Goal: Information Seeking & Learning: Learn about a topic

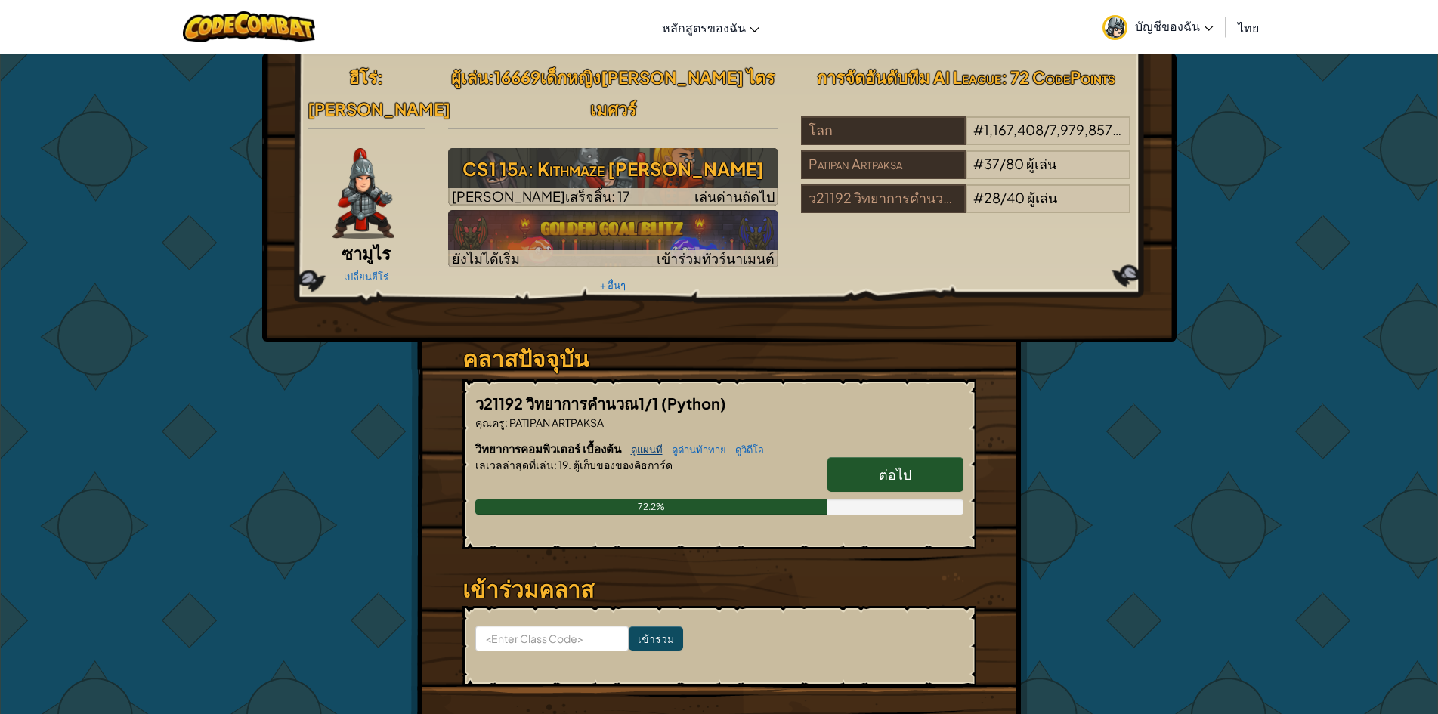
click at [654, 444] on link "ดูแผนที่" at bounding box center [643, 450] width 39 height 12
select select "th"
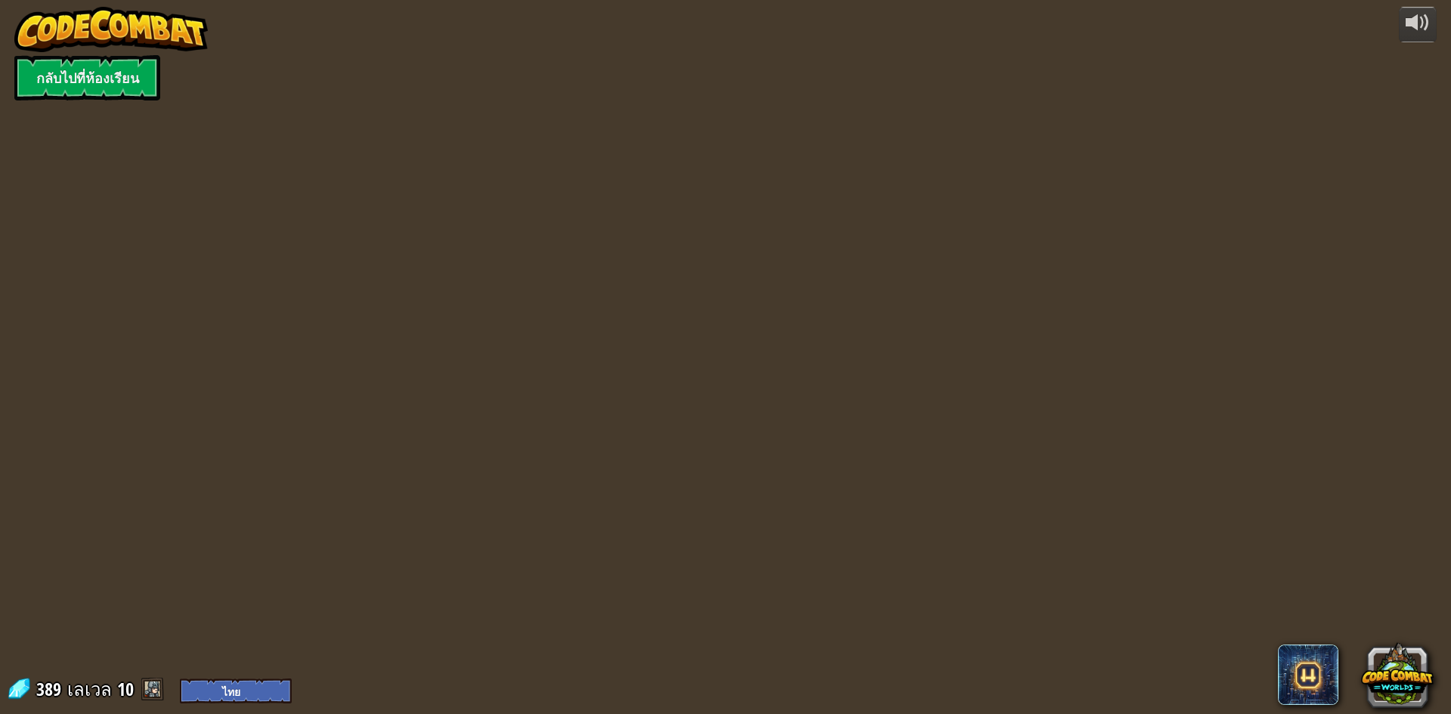
select select "th"
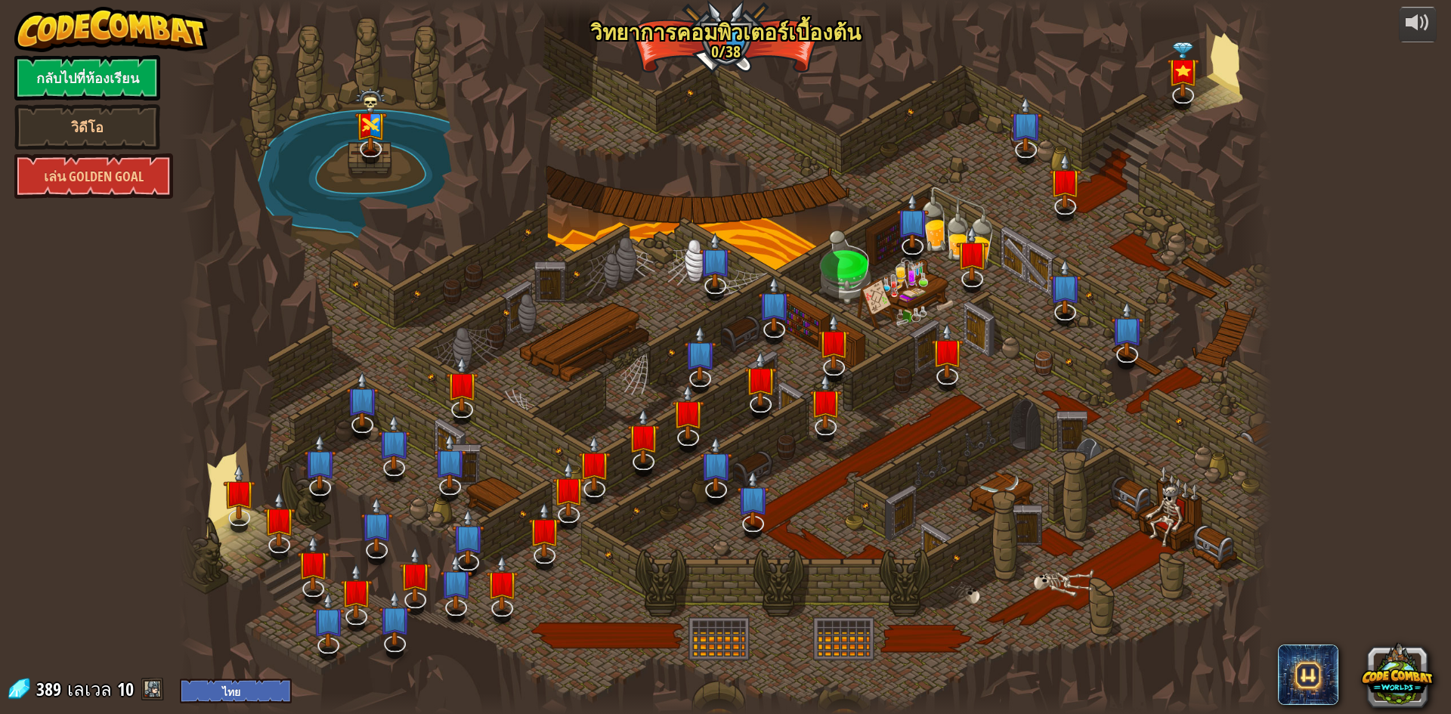
select select "th"
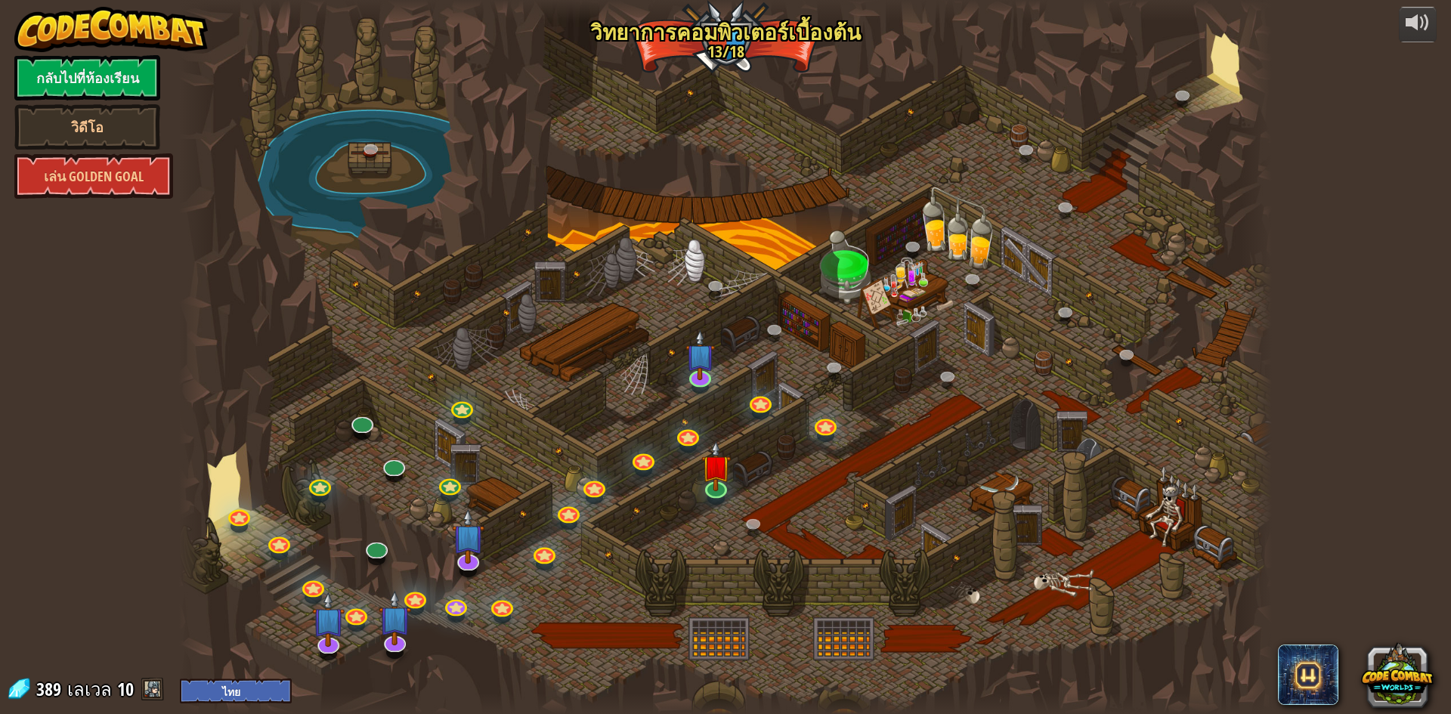
select select "th"
click at [705, 444] on img at bounding box center [715, 454] width 29 height 67
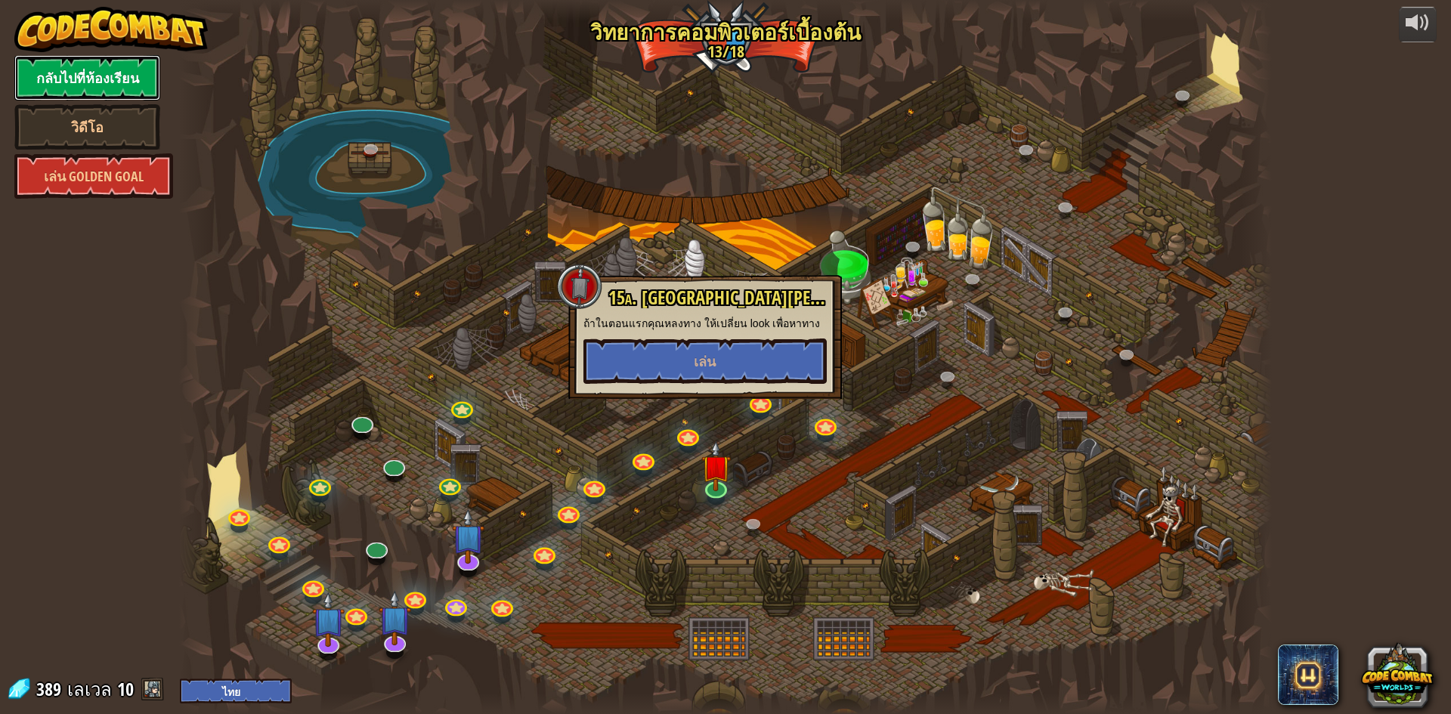
click at [74, 71] on link "กลับไปที่ห้องเรียน" at bounding box center [87, 77] width 146 height 45
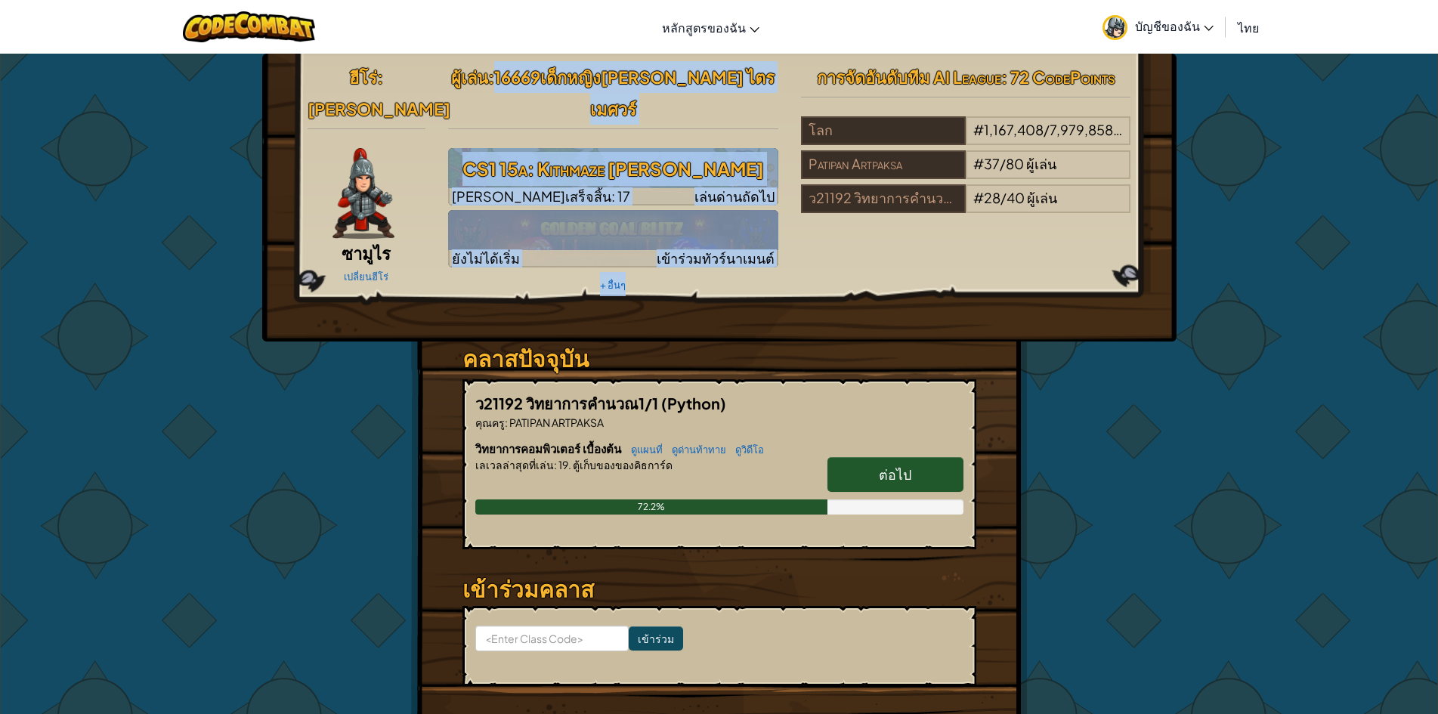
drag, startPoint x: 519, startPoint y: 79, endPoint x: 792, endPoint y: 72, distance: 272.9
click at [792, 72] on div "ฮีโร่ : [PERSON_NAME] ซามูไร เปลี่ยนฮีโร่ ผู้[PERSON_NAME] : 16669เด็กหญิง[PERS…" at bounding box center [719, 178] width 847 height 235
click at [794, 72] on div "การจัดอันดับทีม AI League : 72 CodePoints โลก # 1,167,408 / 7,979,858 ผู้[PERSO…" at bounding box center [966, 139] width 353 height 157
